Goal: Find specific page/section: Find specific page/section

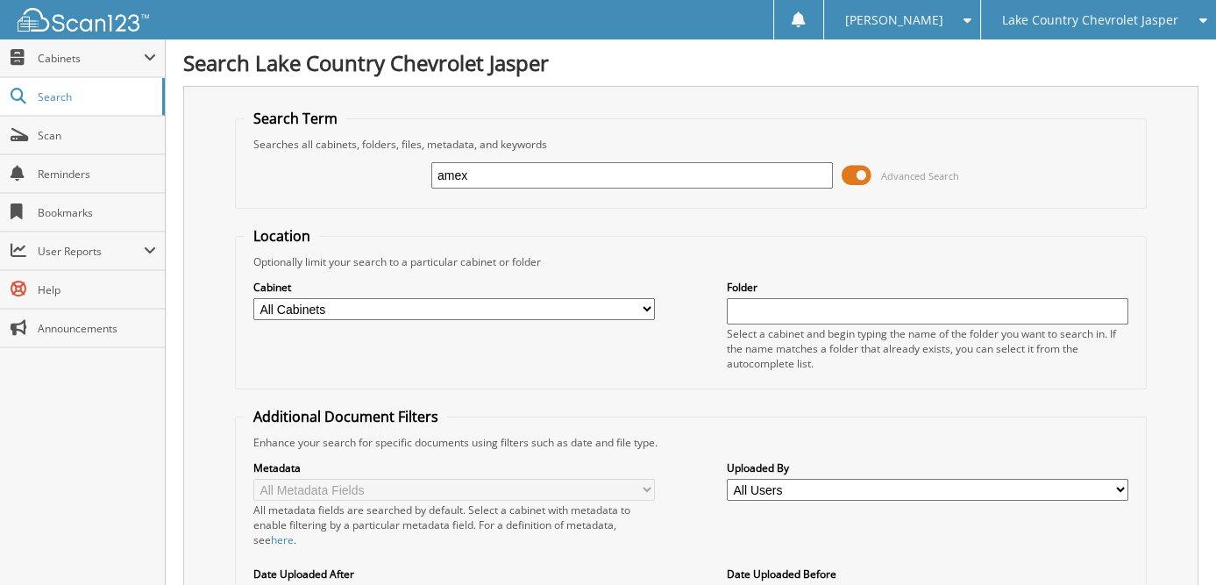
type input "amex"
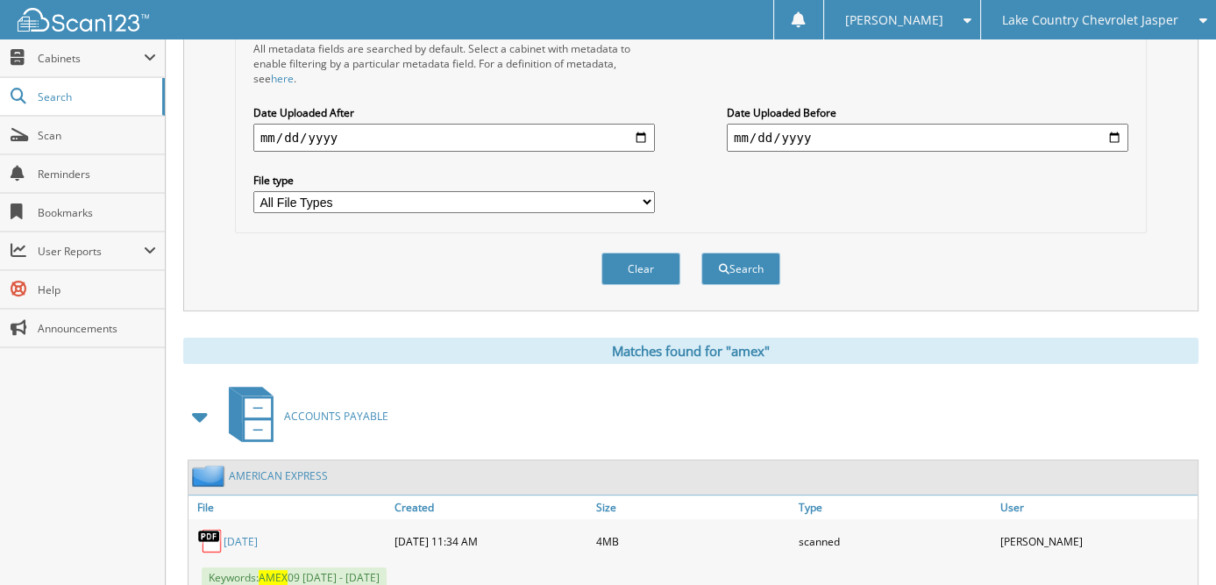
scroll to position [614, 0]
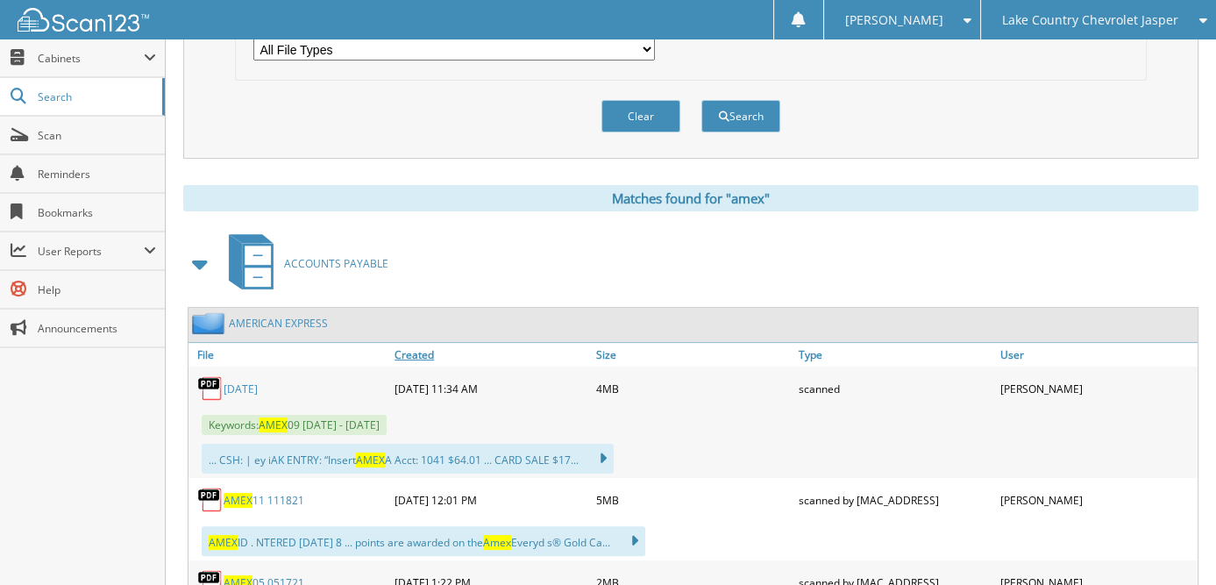
click at [406, 343] on link "Created" at bounding box center [491, 355] width 202 height 24
click at [414, 343] on link "Created" at bounding box center [491, 355] width 202 height 24
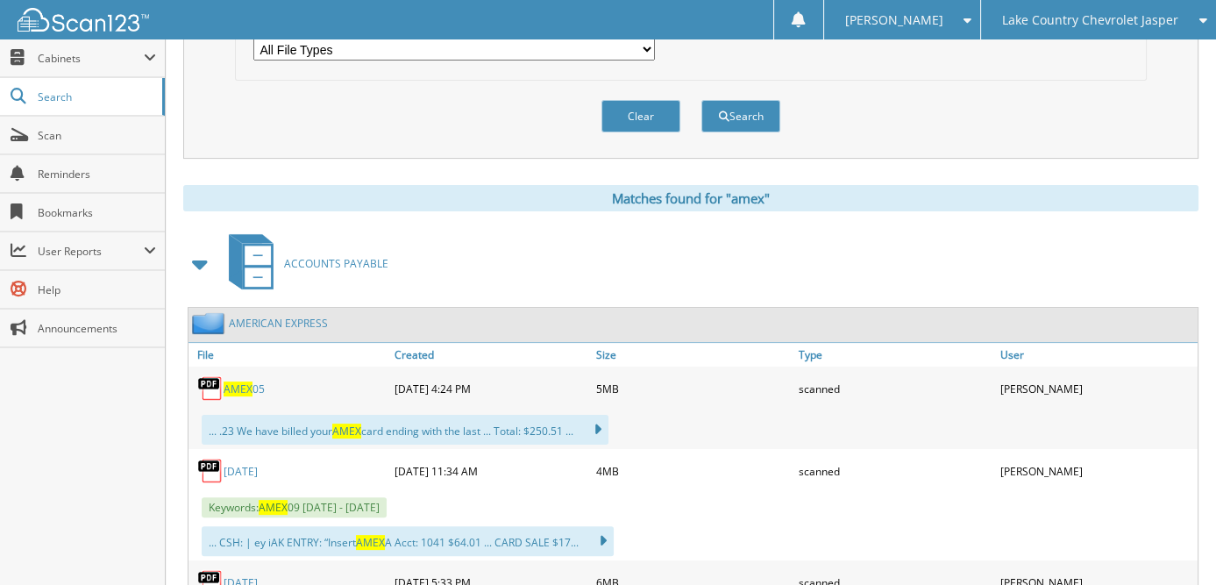
click at [234, 381] on span "AMEX" at bounding box center [238, 388] width 29 height 15
